Goal: Go to known website: Go to known website

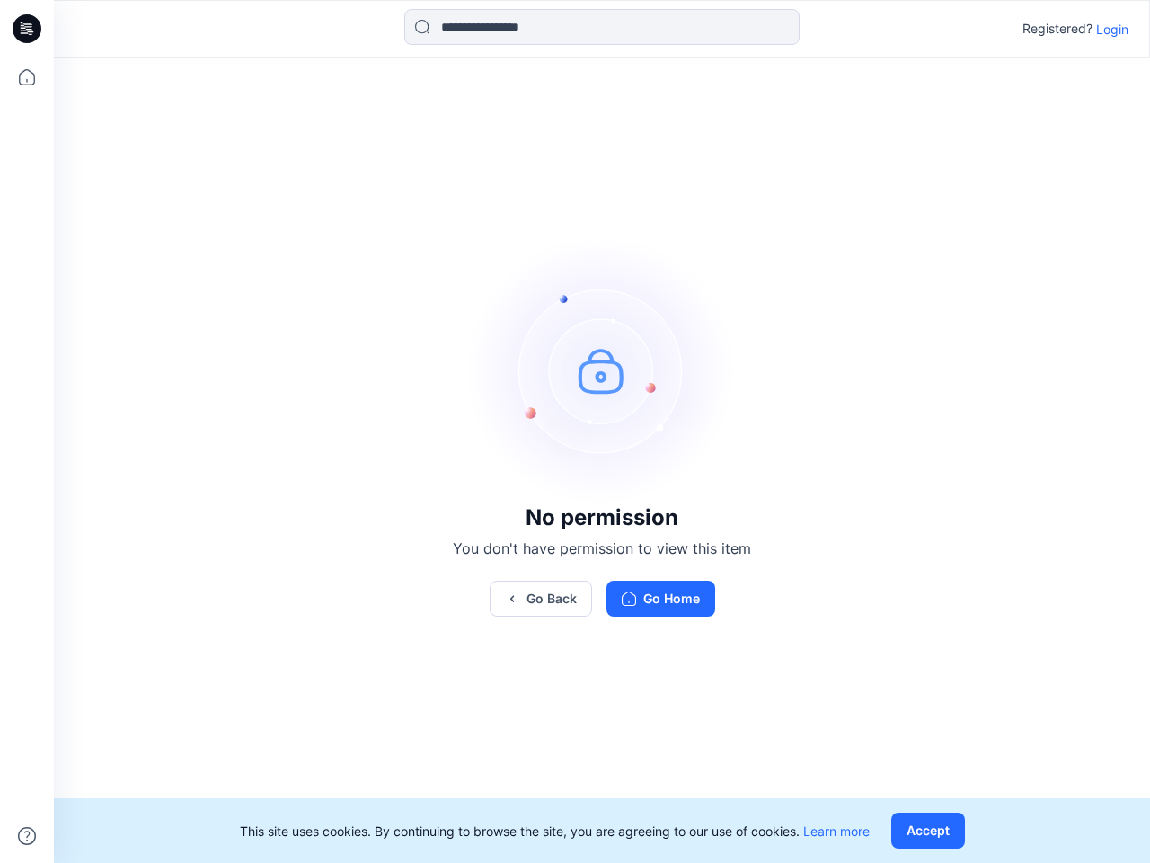
click at [575, 431] on img at bounding box center [602, 370] width 270 height 270
click at [28, 29] on icon at bounding box center [29, 29] width 7 height 1
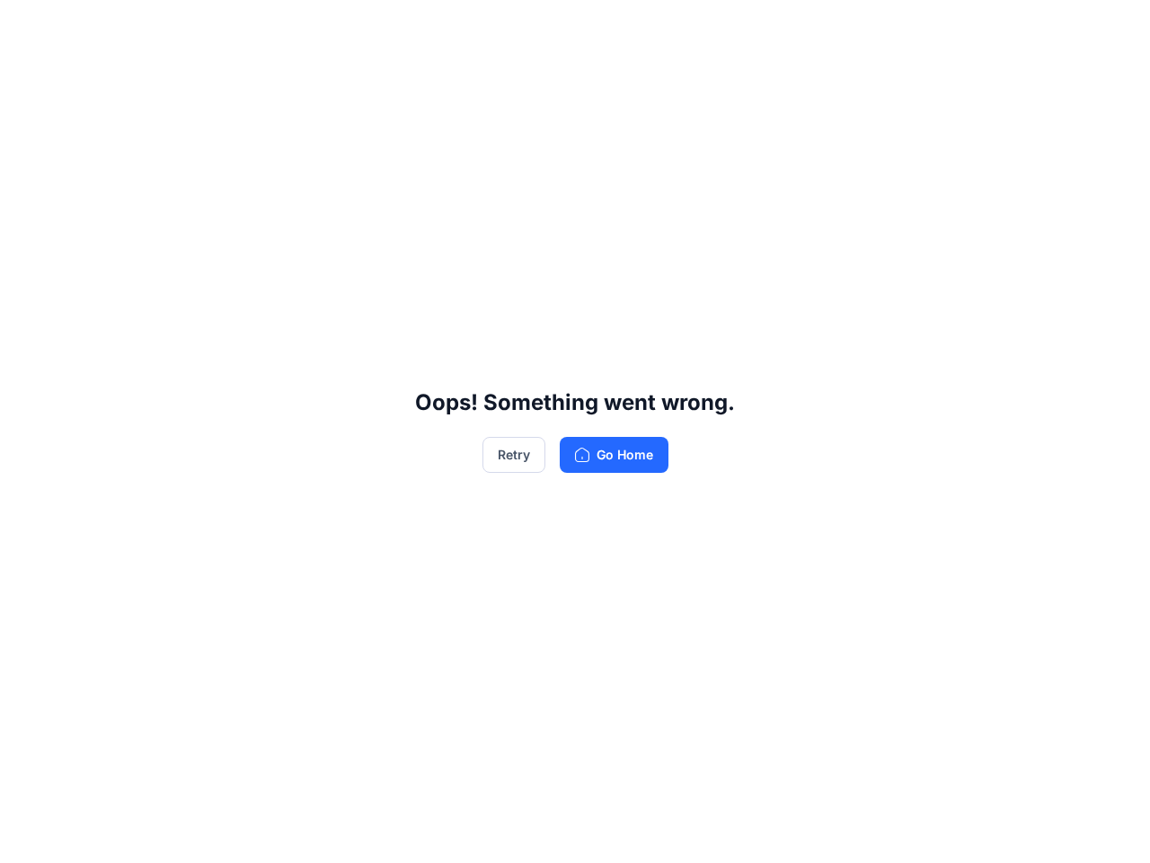
click at [27, 836] on div "Oops! Something went wrong. Retry Go Home" at bounding box center [575, 431] width 1150 height 863
click at [602, 27] on div "Oops! Something went wrong. Retry Go Home" at bounding box center [575, 431] width 1150 height 863
click at [1112, 29] on div "Oops! Something went wrong. Retry Go Home" at bounding box center [575, 431] width 1150 height 863
click at [541, 598] on div "Oops! Something went wrong. Retry Go Home" at bounding box center [575, 431] width 1150 height 863
click at [932, 830] on div "Oops! Something went wrong. Retry Go Home" at bounding box center [575, 431] width 1150 height 863
